Goal: Find specific page/section

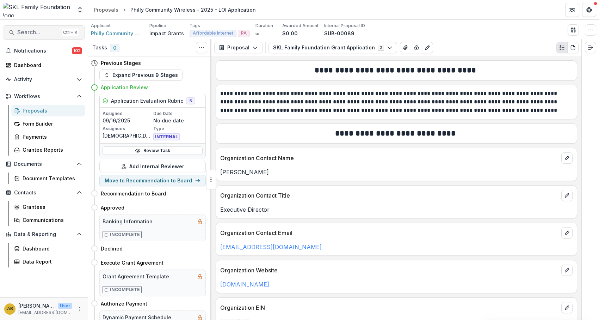
click at [23, 33] on span "Search..." at bounding box center [38, 32] width 42 height 7
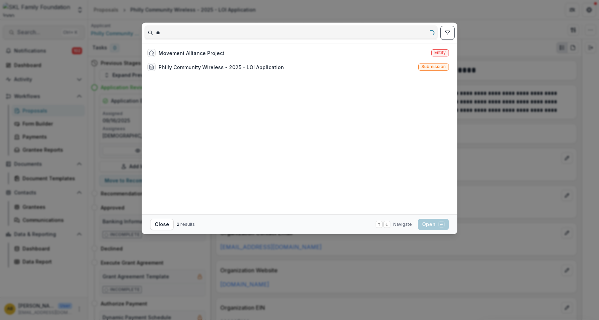
type input "*"
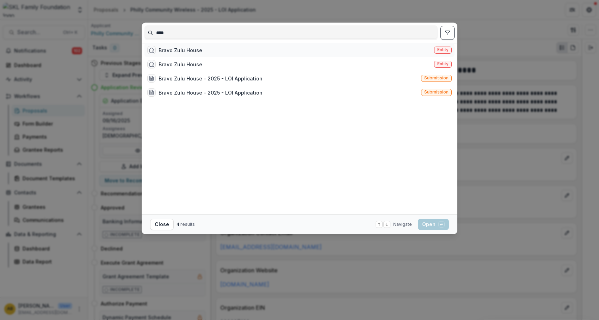
type input "****"
click at [170, 57] on div "Bravo Zulu House Entity" at bounding box center [299, 50] width 310 height 14
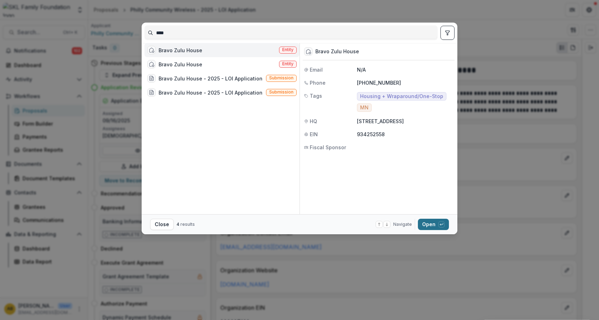
click at [426, 222] on button "Open with enter key" at bounding box center [433, 224] width 31 height 11
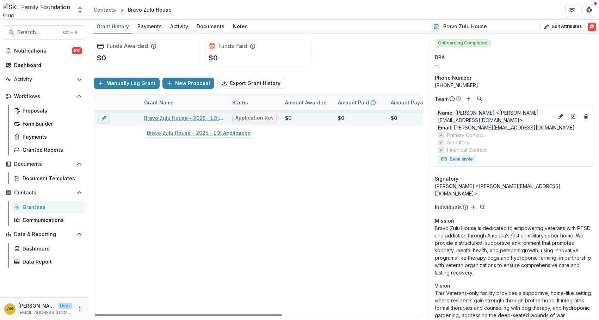
click at [192, 119] on link "Bravo Zulu House - 2025 - LOI Application" at bounding box center [184, 117] width 80 height 7
